Goal: Information Seeking & Learning: Find specific fact

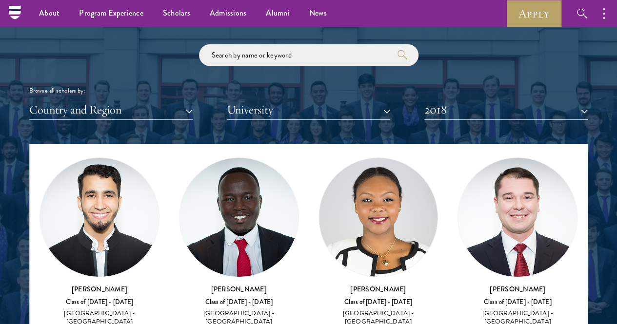
scroll to position [23, 0]
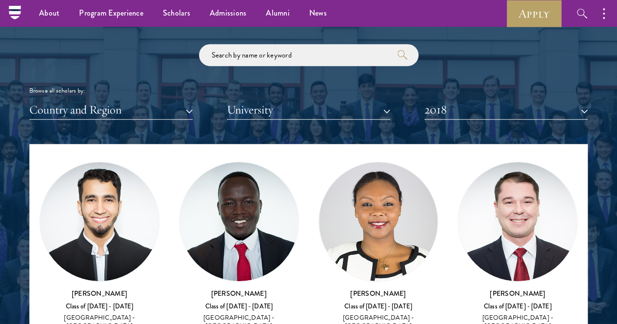
click at [128, 171] on img at bounding box center [99, 221] width 119 height 119
click at [120, 289] on h3 "[PERSON_NAME]" at bounding box center [100, 294] width 120 height 10
click at [124, 188] on img at bounding box center [99, 221] width 119 height 119
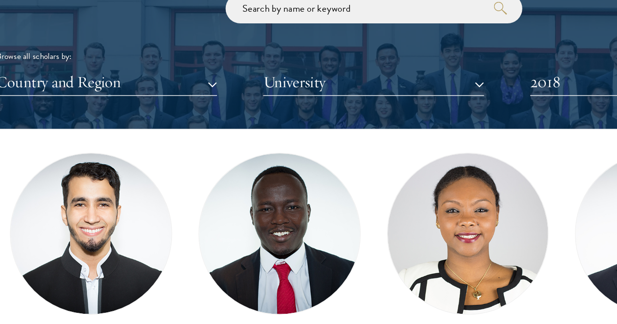
click at [124, 188] on img at bounding box center [99, 221] width 119 height 119
click at [123, 289] on div "[PERSON_NAME] Class of [DATE] - [DATE] Libya - [GEOGRAPHIC_DATA]" at bounding box center [100, 310] width 120 height 43
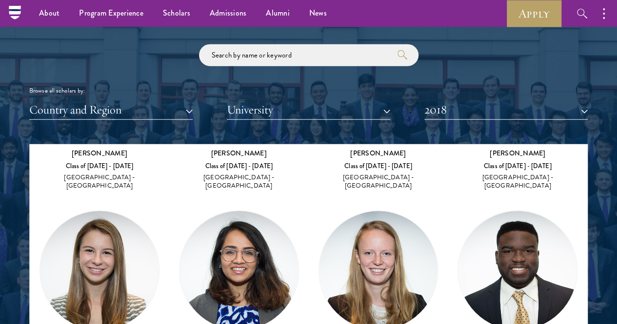
scroll to position [164, 0]
click at [453, 100] on button "2018" at bounding box center [505, 110] width 163 height 20
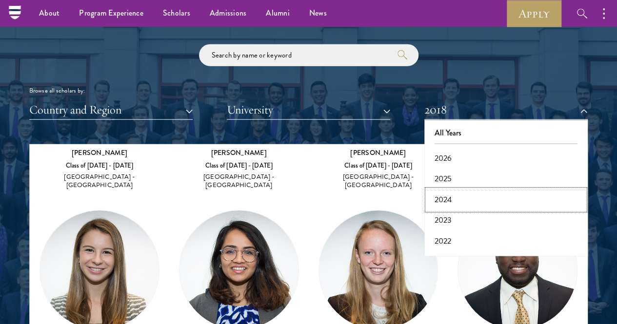
click at [456, 190] on button "2024" at bounding box center [506, 200] width 158 height 20
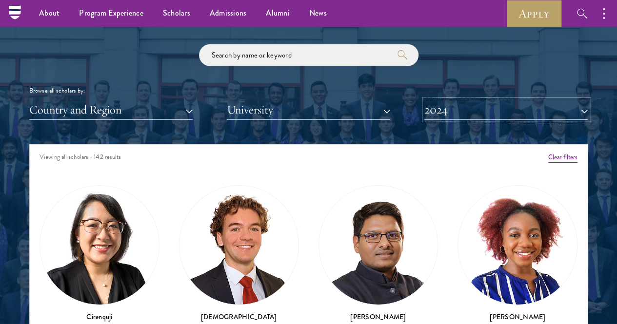
click at [457, 100] on button "2024" at bounding box center [505, 110] width 163 height 20
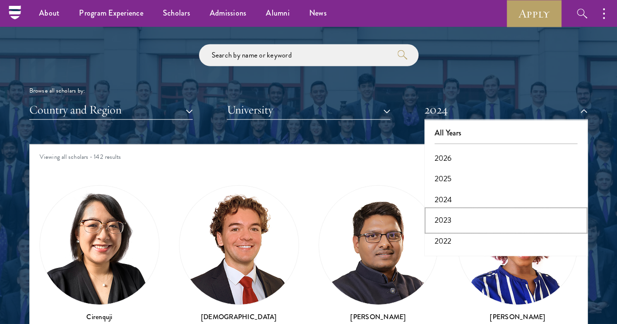
click at [447, 210] on button "2023" at bounding box center [506, 220] width 158 height 20
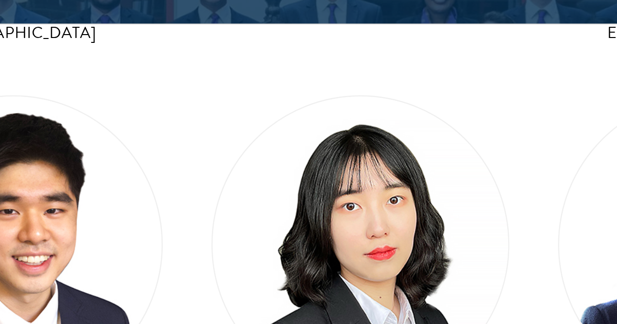
scroll to position [1161, 0]
